Goal: Check status: Check status

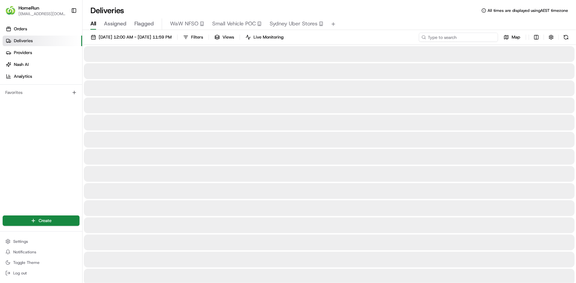
click at [450, 37] on input at bounding box center [458, 37] width 79 height 9
paste input "265733114"
type input "265733114"
click at [106, 36] on span "22/08/2025 12:00 AM - 22/08/2025 11:59 PM" at bounding box center [135, 37] width 73 height 6
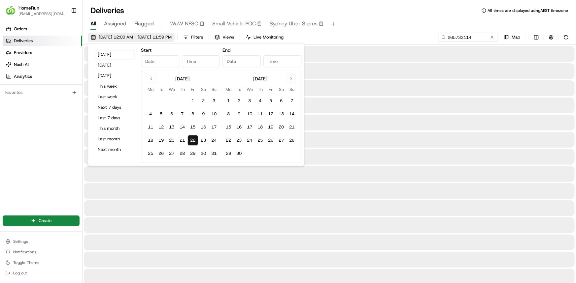
type input "Aug 22, 2025"
type input "12:00 AM"
type input "Aug 22, 2025"
type input "11:59 PM"
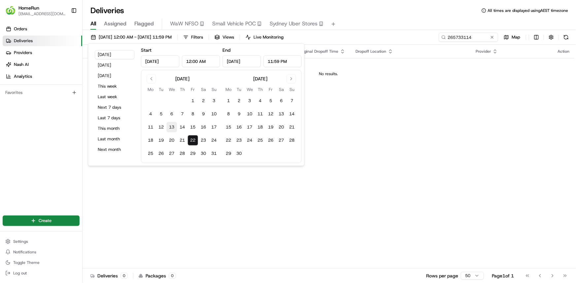
click at [173, 128] on button "13" at bounding box center [171, 127] width 11 height 11
type input "Aug 13, 2025"
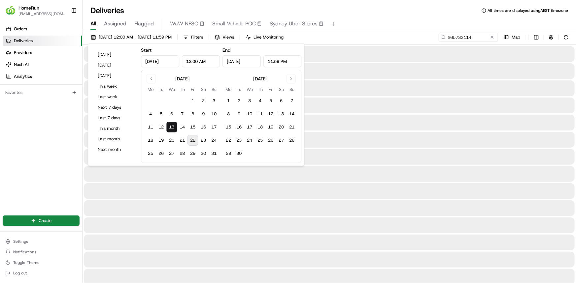
click at [192, 139] on button "22" at bounding box center [192, 140] width 11 height 11
type input "Aug 22, 2025"
click at [369, 34] on div "13/08/2025 12:00 AM - 22/08/2025 11:59 PM Filters Views Live Monitoring 2657331…" at bounding box center [328, 39] width 493 height 12
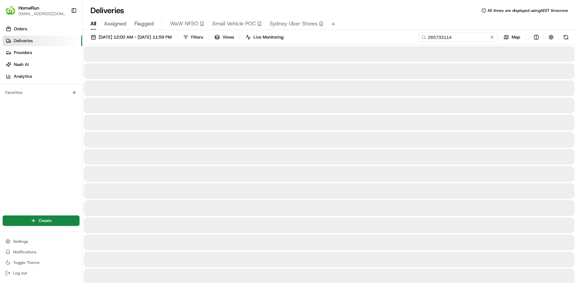
click at [478, 37] on input "265733114" at bounding box center [458, 37] width 79 height 9
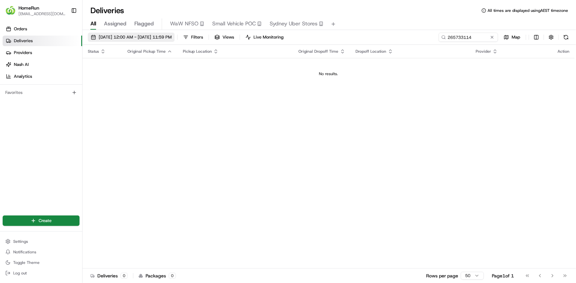
click at [139, 39] on span "13/08/2025 12:00 AM - 22/08/2025 11:59 PM" at bounding box center [135, 37] width 73 height 6
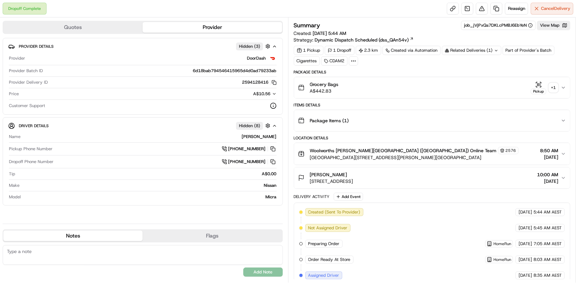
click at [554, 89] on div "+ 1" at bounding box center [553, 87] width 9 height 9
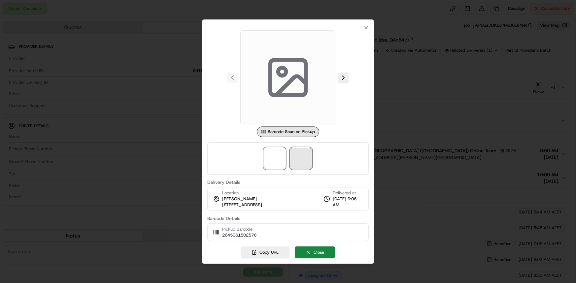
click at [299, 162] on span at bounding box center [301, 158] width 21 height 21
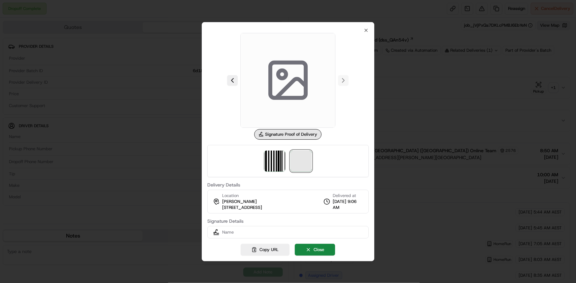
click at [299, 162] on span at bounding box center [301, 161] width 21 height 21
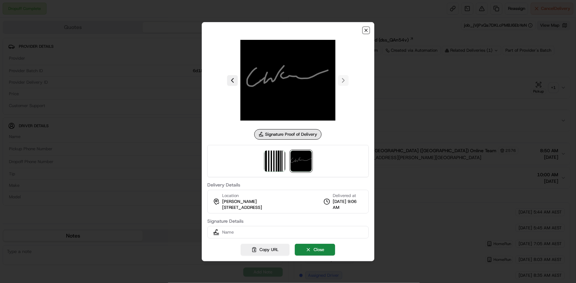
click at [366, 30] on icon "button" at bounding box center [365, 30] width 5 height 5
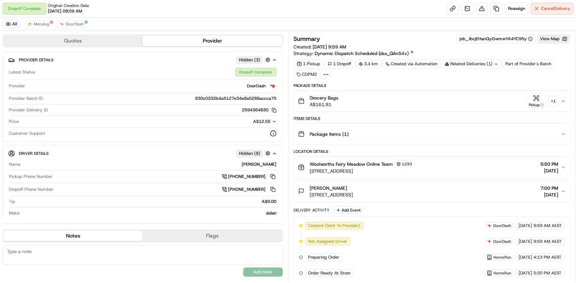
click at [555, 101] on div "+ 1" at bounding box center [553, 101] width 9 height 9
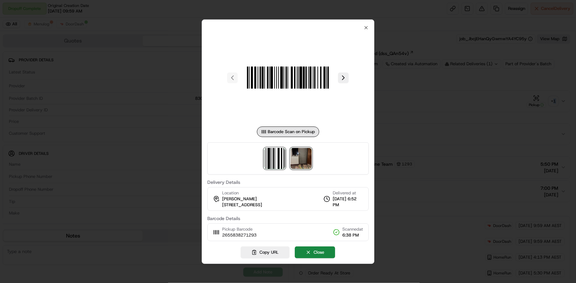
click at [301, 161] on img at bounding box center [301, 158] width 21 height 21
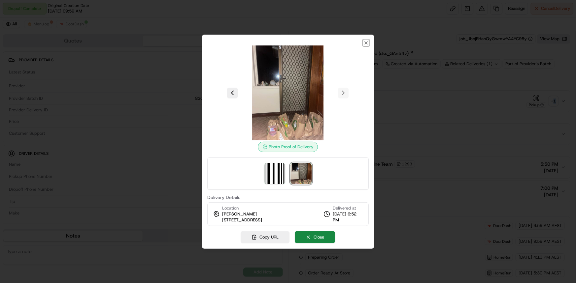
click at [367, 43] on icon "button" at bounding box center [365, 42] width 5 height 5
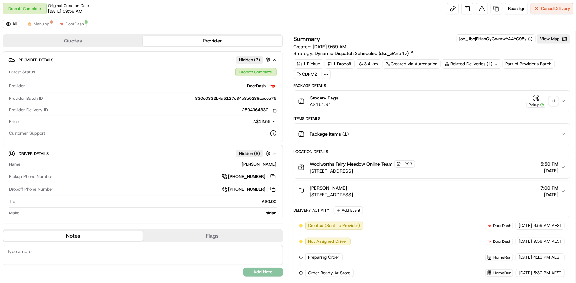
click at [495, 62] on icon at bounding box center [496, 64] width 4 height 4
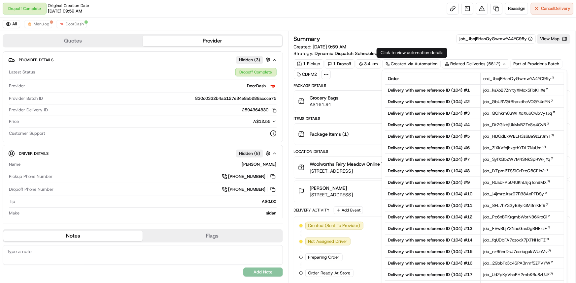
click at [421, 40] on div "Summary job_JbcjEHanQyGwmwYA4YC95y View Map" at bounding box center [432, 38] width 277 height 9
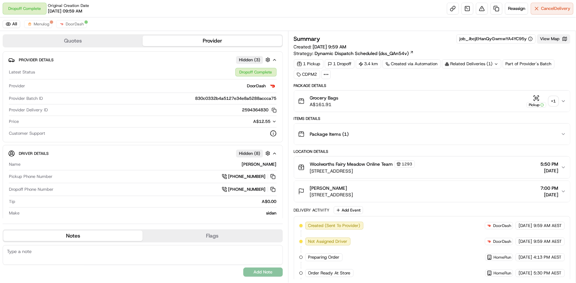
click at [550, 42] on button "View Map" at bounding box center [553, 38] width 33 height 9
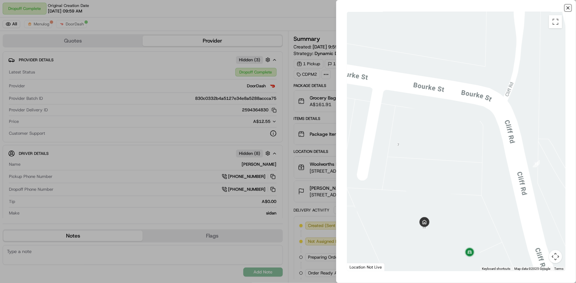
click at [567, 8] on icon "button" at bounding box center [567, 7] width 5 height 5
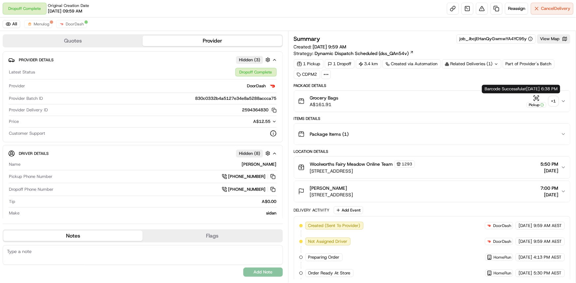
click at [551, 100] on div "+ 1" at bounding box center [553, 101] width 9 height 9
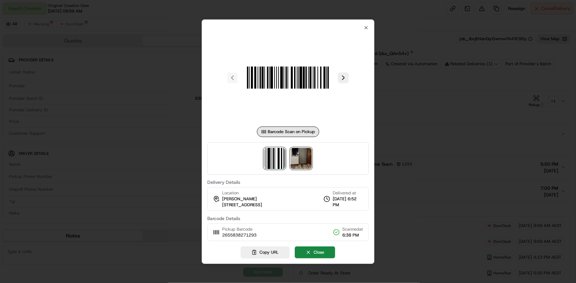
click at [301, 158] on img at bounding box center [301, 158] width 21 height 21
